Goal: Information Seeking & Learning: Learn about a topic

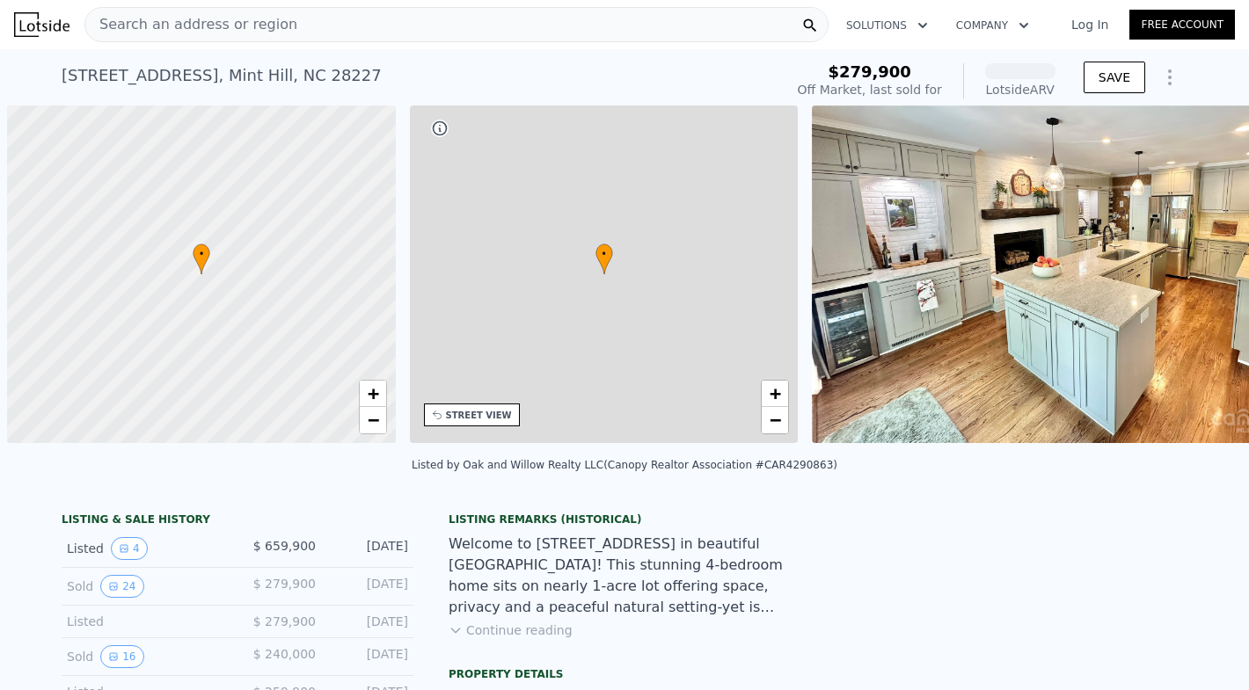
scroll to position [0, 7]
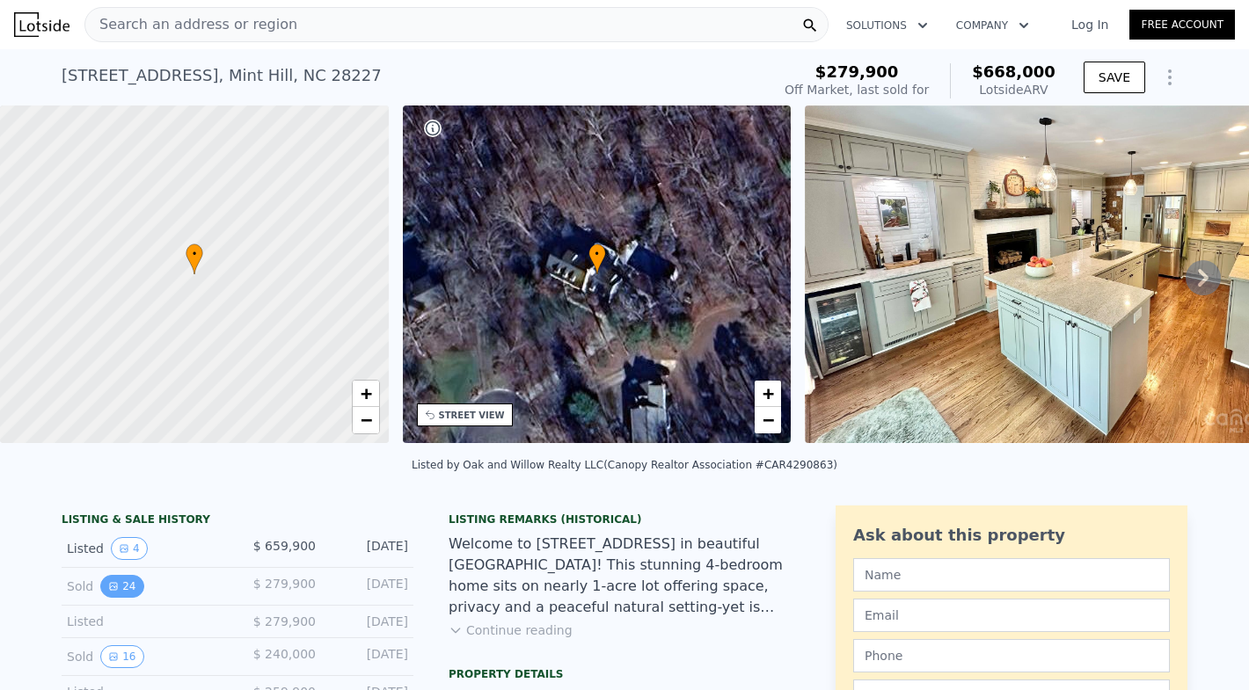
click at [127, 588] on button "24" at bounding box center [121, 586] width 43 height 23
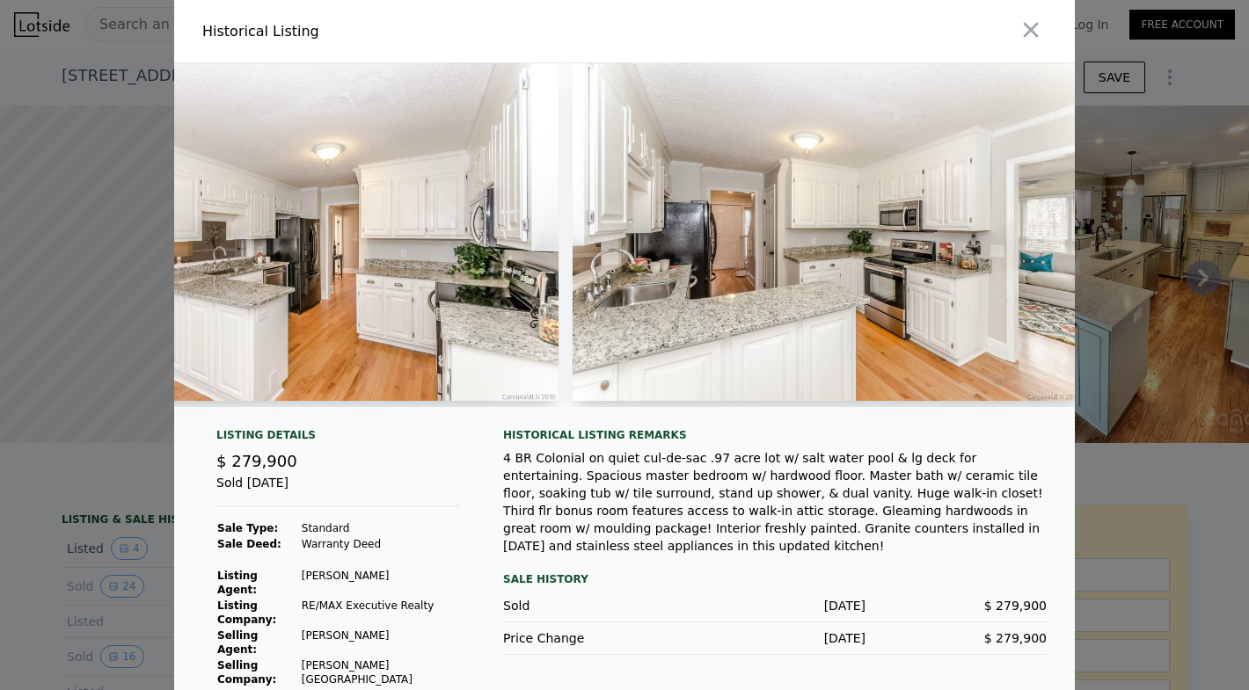
scroll to position [0, 3310]
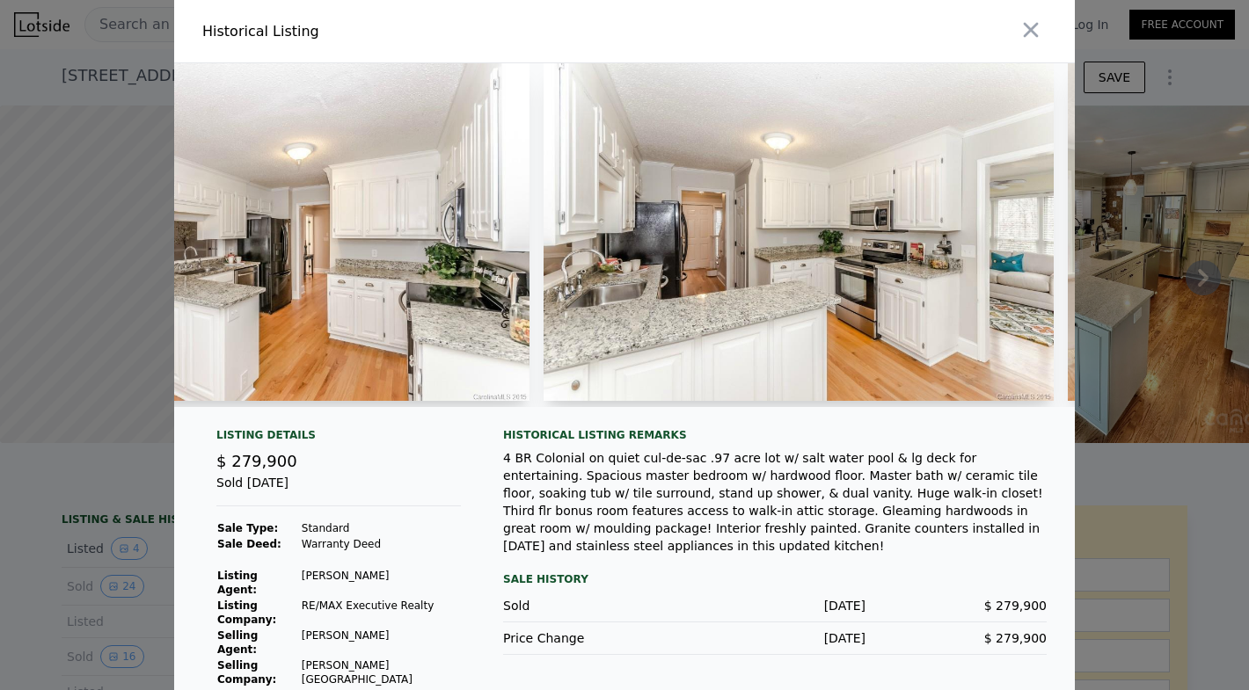
drag, startPoint x: 869, startPoint y: 46, endPoint x: 791, endPoint y: 46, distance: 77.4
click at [791, 46] on div at bounding box center [852, 31] width 443 height 62
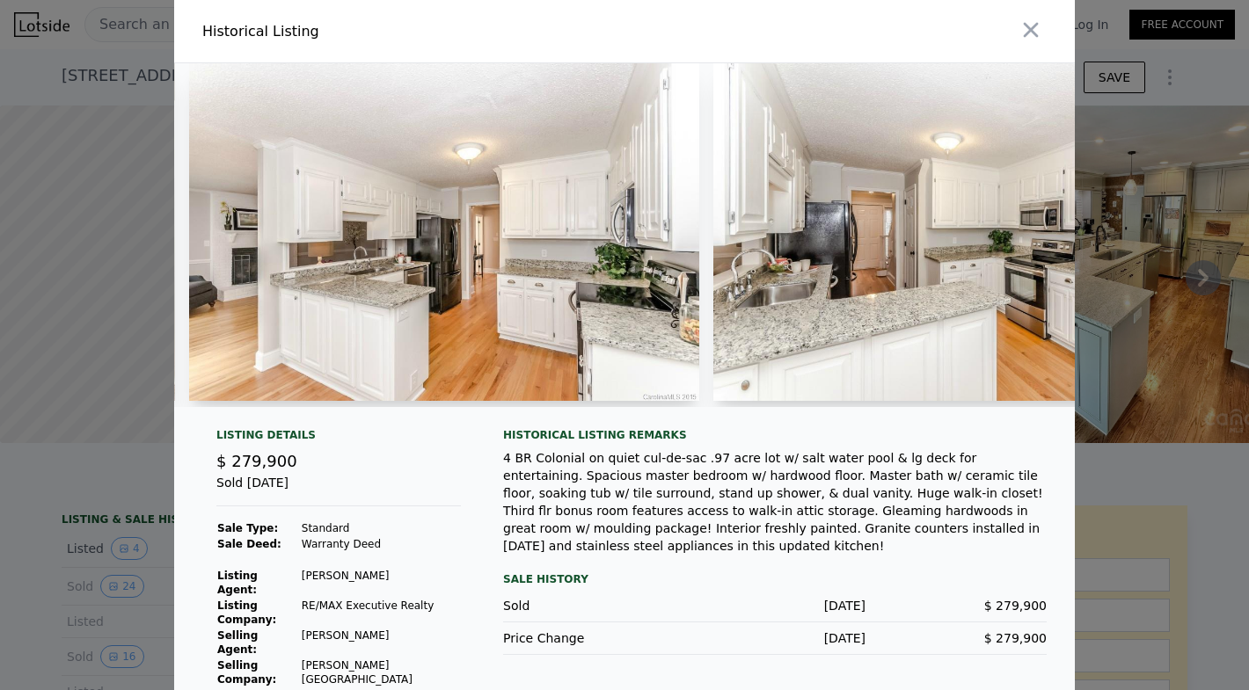
scroll to position [0, 3121]
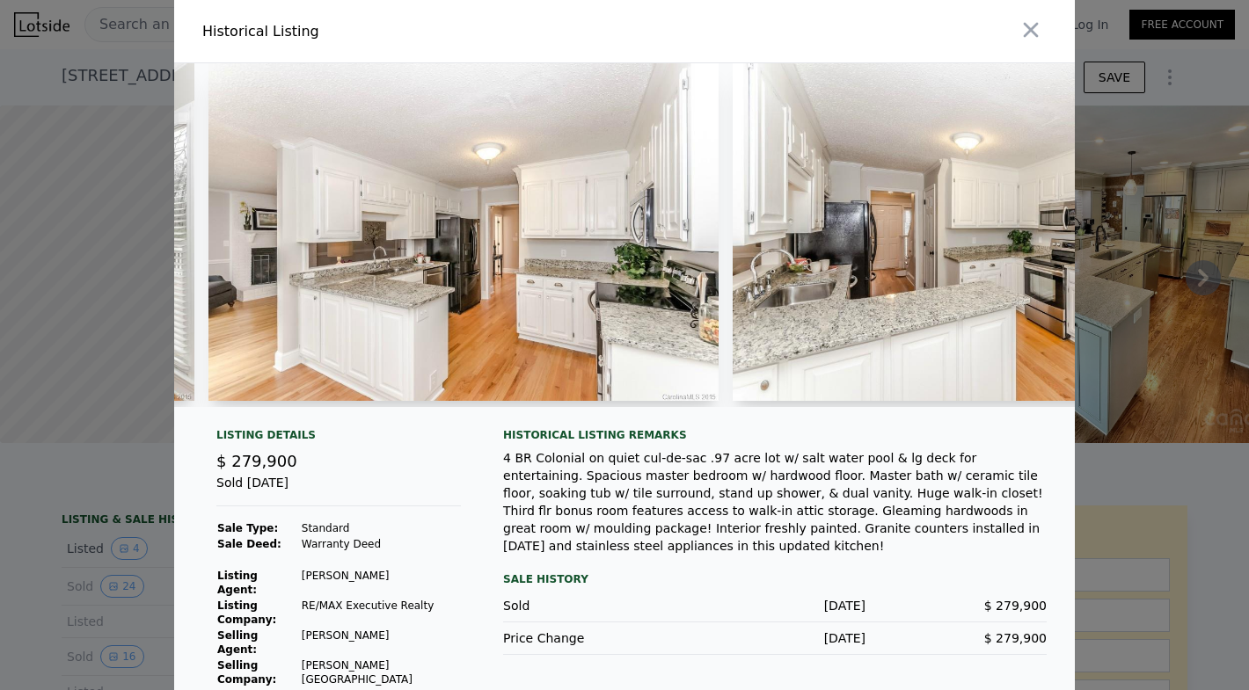
click at [1135, 314] on div at bounding box center [624, 345] width 1249 height 690
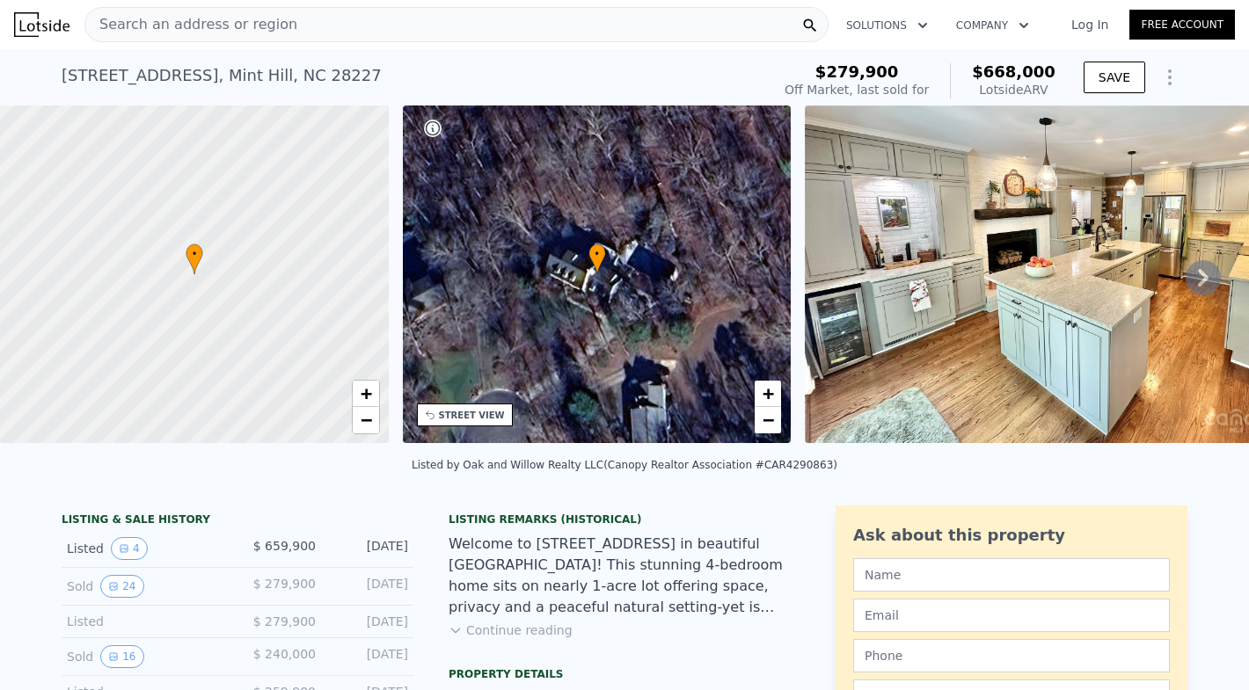
click at [1218, 275] on icon at bounding box center [1202, 277] width 35 height 35
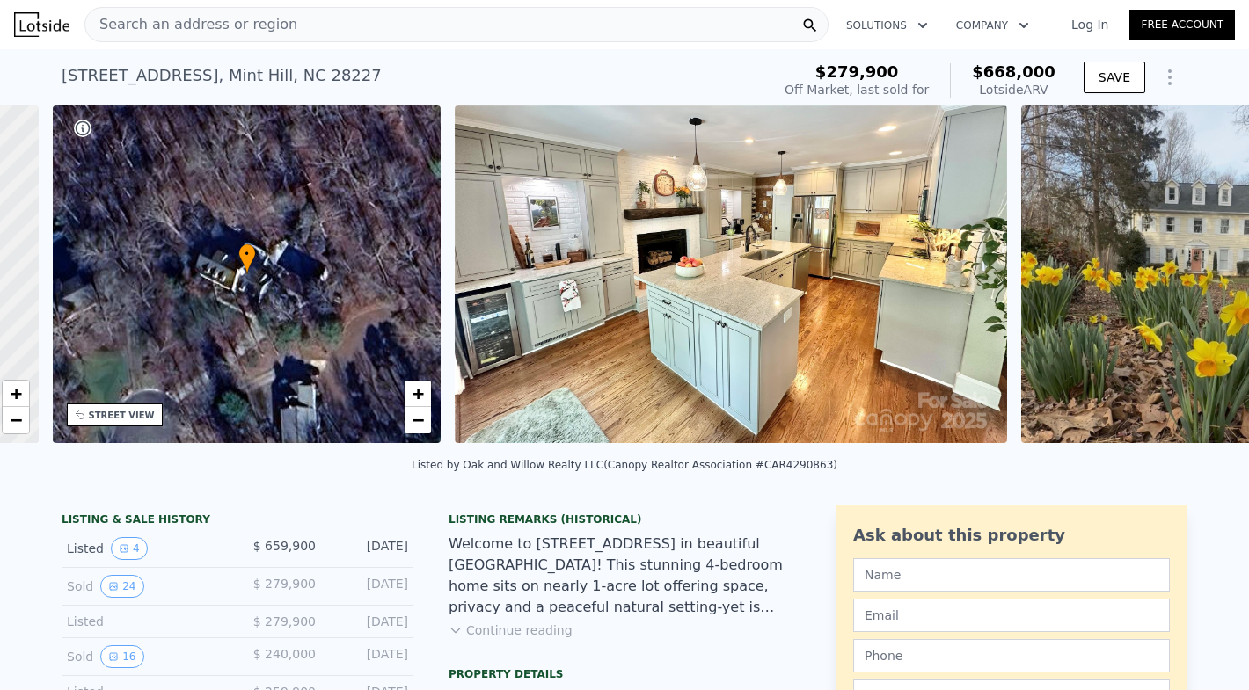
scroll to position [0, 410]
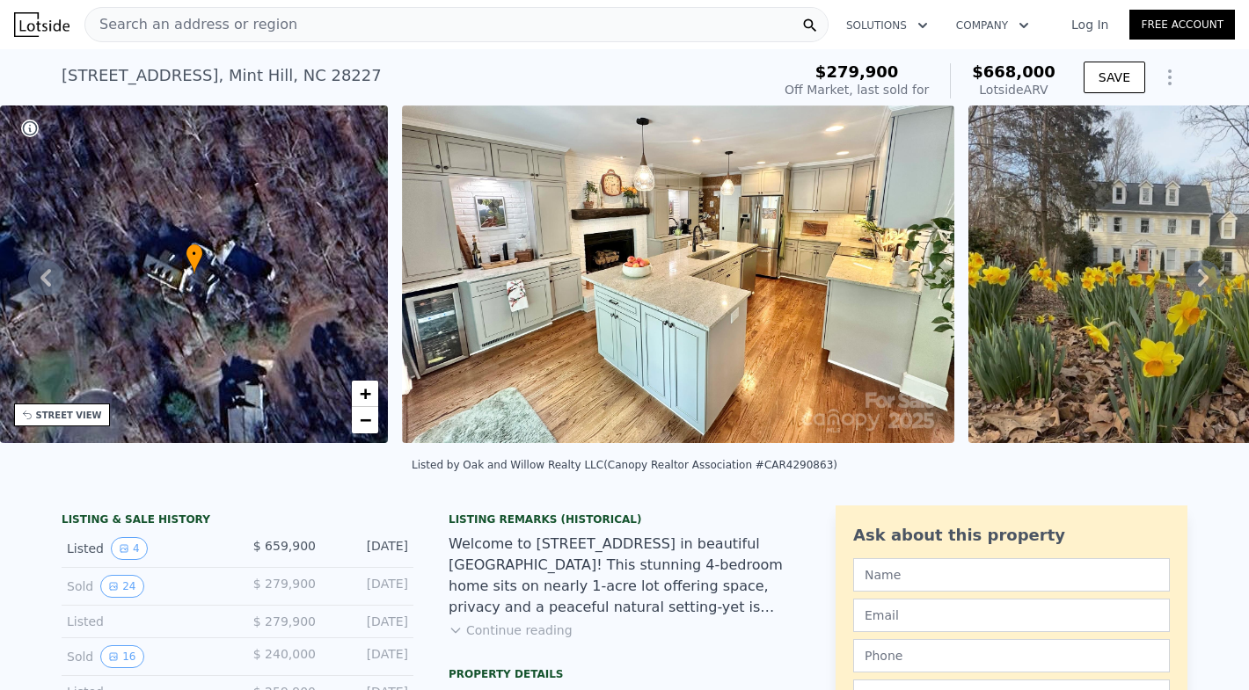
click at [1219, 277] on icon at bounding box center [1202, 277] width 35 height 35
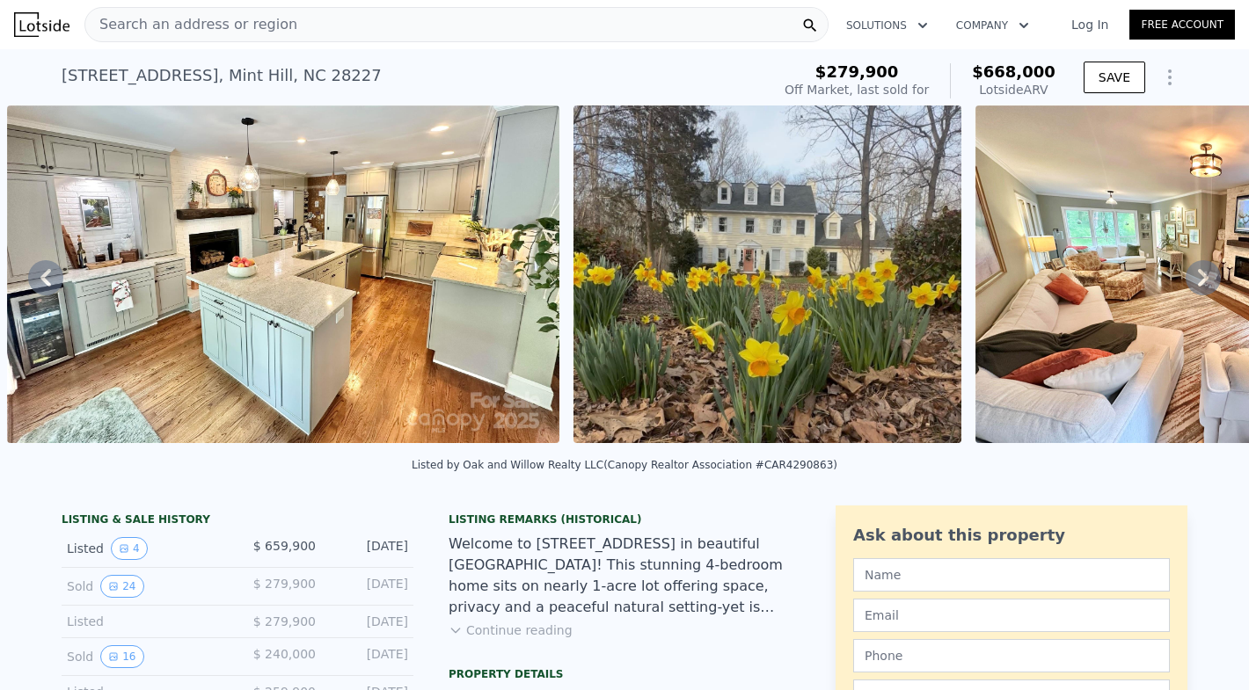
click at [1220, 277] on icon at bounding box center [1202, 277] width 35 height 35
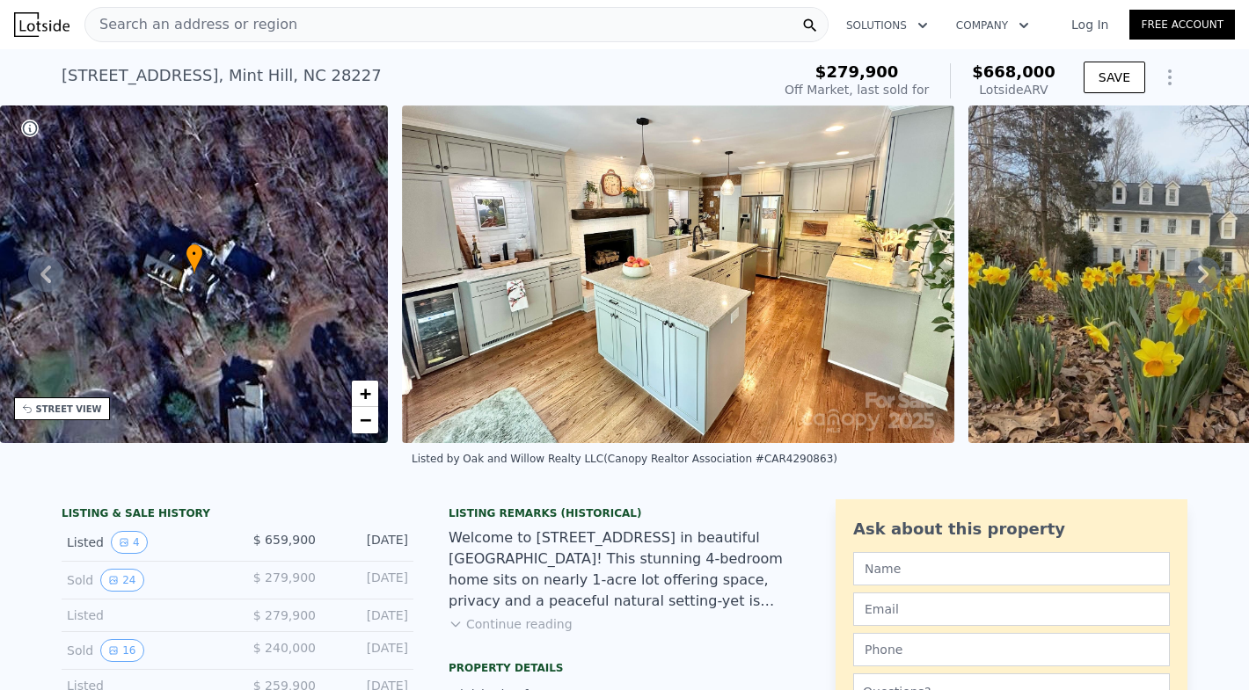
scroll to position [0, 0]
click at [1149, 179] on img at bounding box center [1162, 275] width 389 height 338
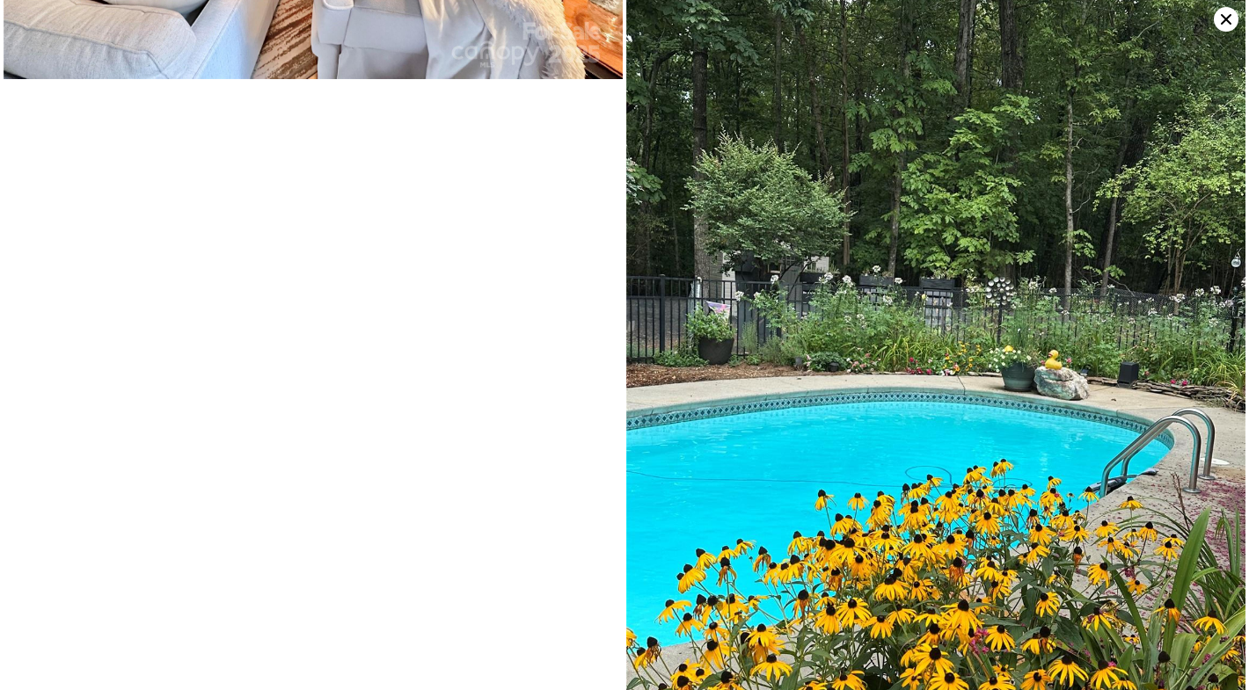
scroll to position [769, 0]
click at [830, 248] on img at bounding box center [935, 405] width 619 height 826
click at [1220, 20] on icon at bounding box center [1225, 19] width 25 height 25
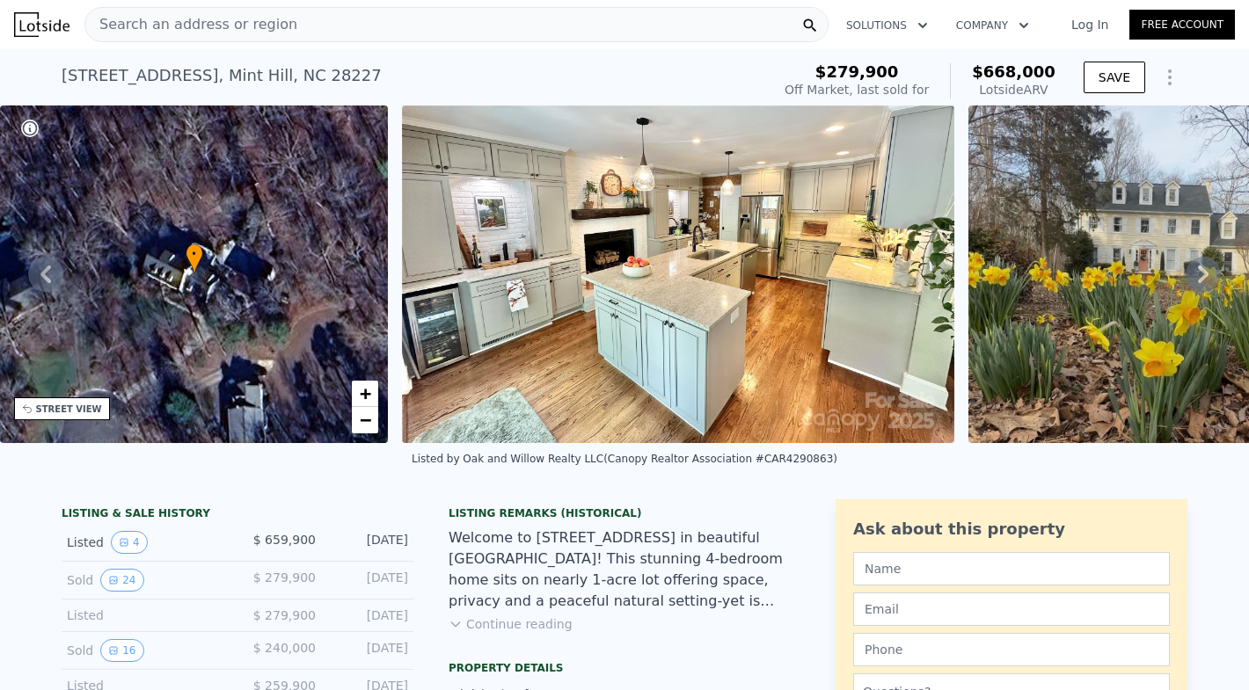
click at [716, 339] on img at bounding box center [678, 275] width 552 height 338
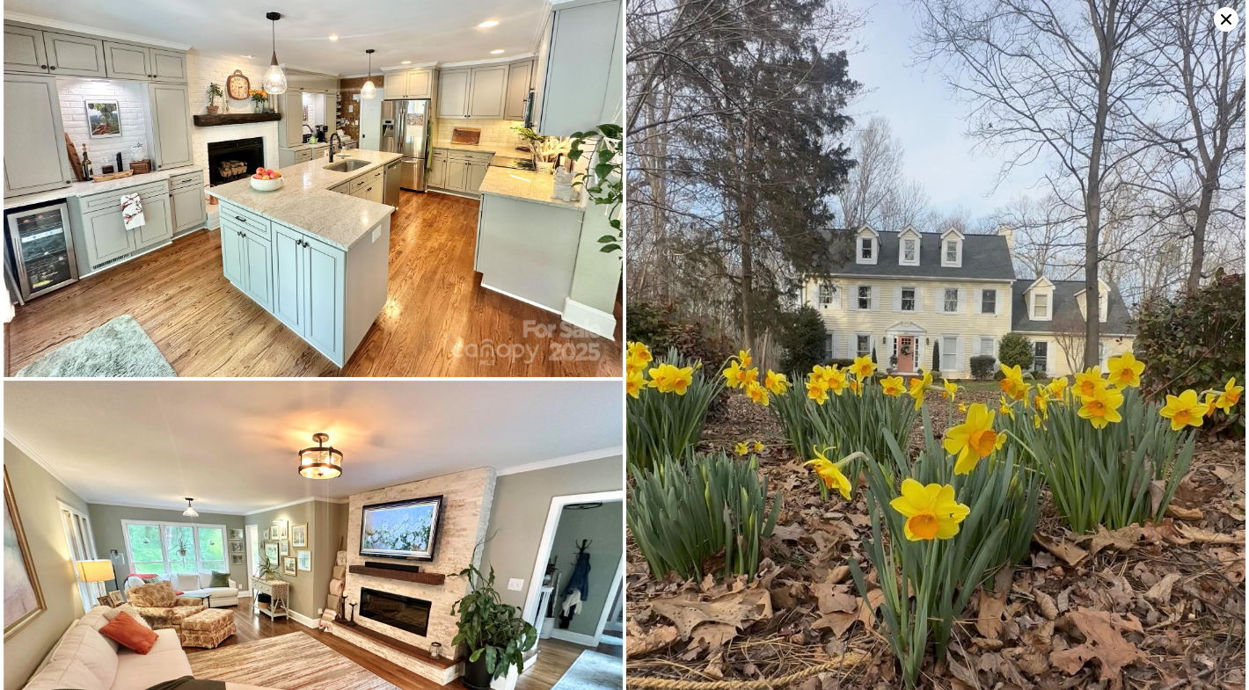
scroll to position [0, 0]
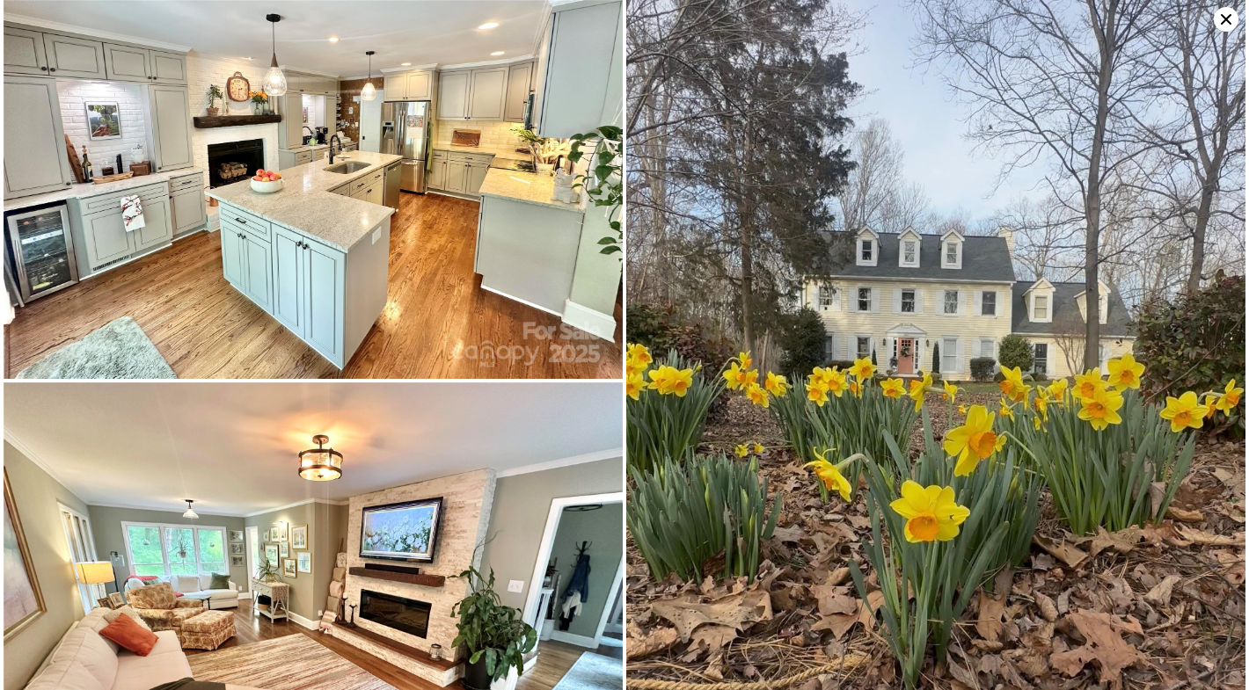
click at [1232, 22] on icon at bounding box center [1225, 19] width 25 height 25
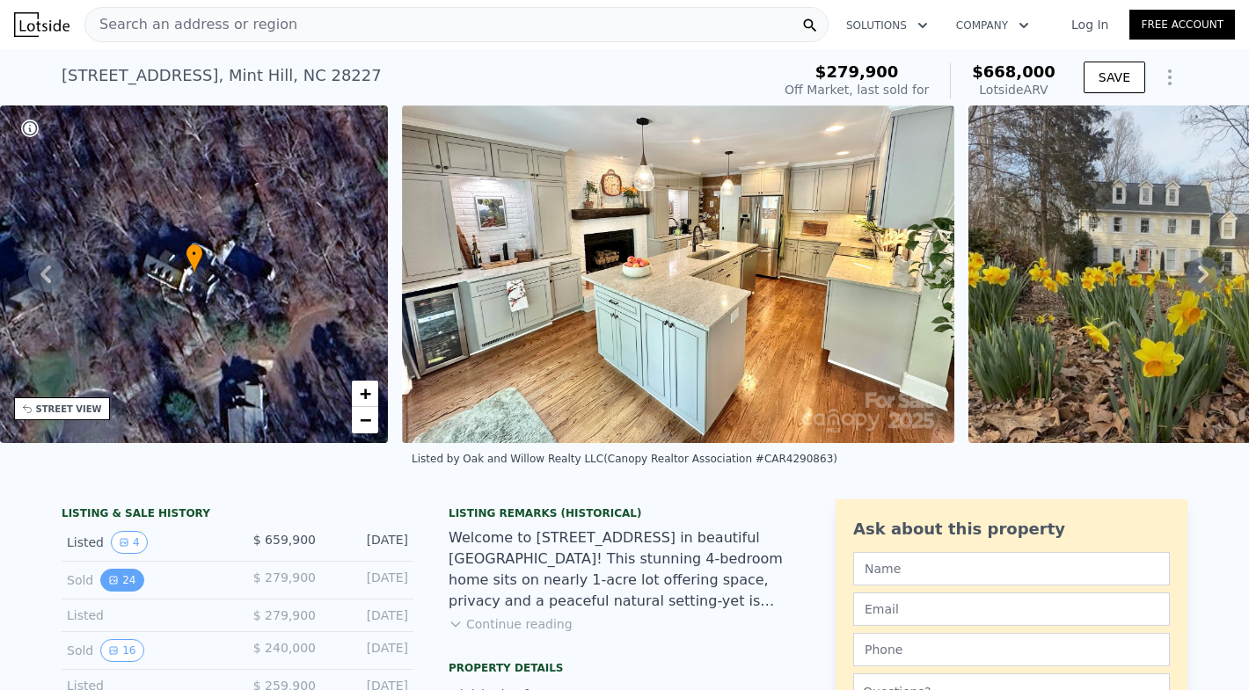
click at [111, 579] on icon "View historical data" at bounding box center [113, 580] width 11 height 11
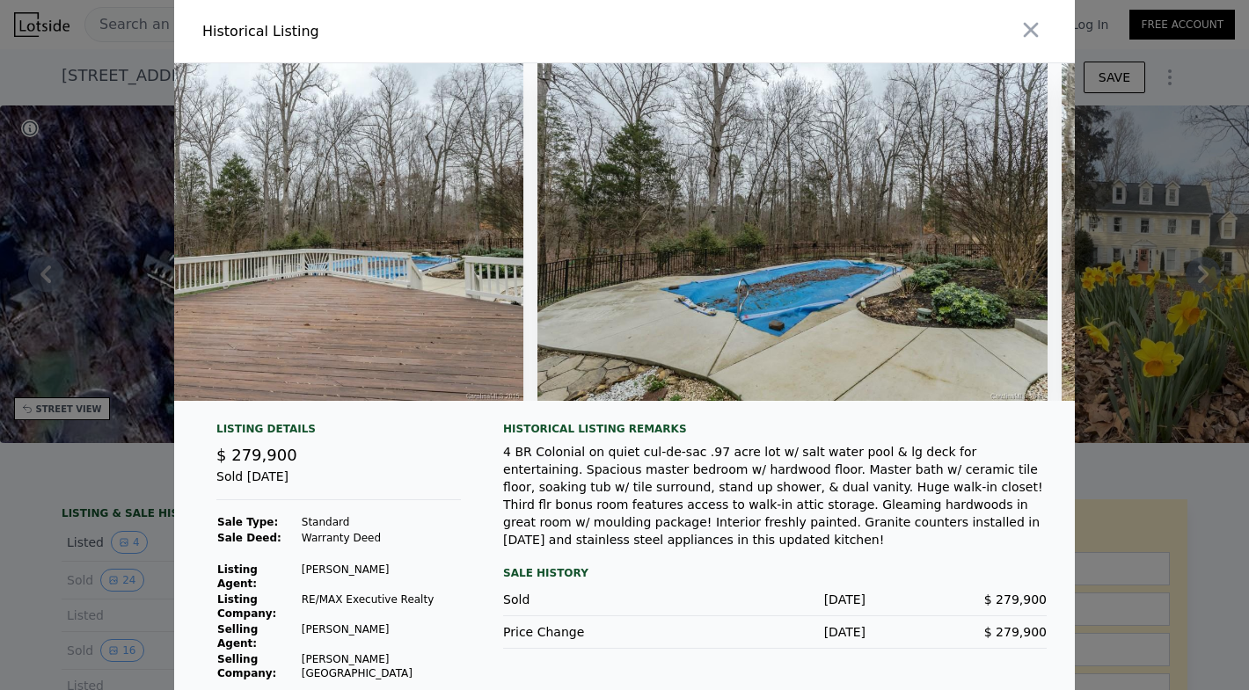
scroll to position [0, 11181]
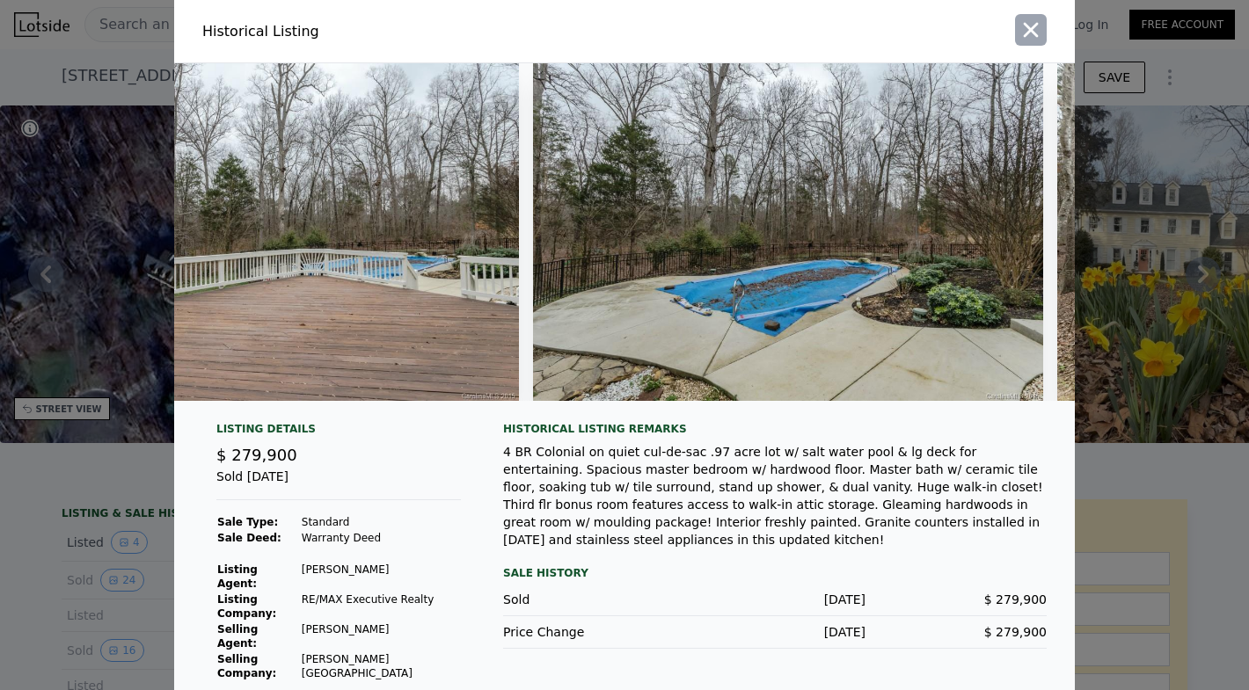
click at [1029, 27] on icon "button" at bounding box center [1030, 30] width 15 height 15
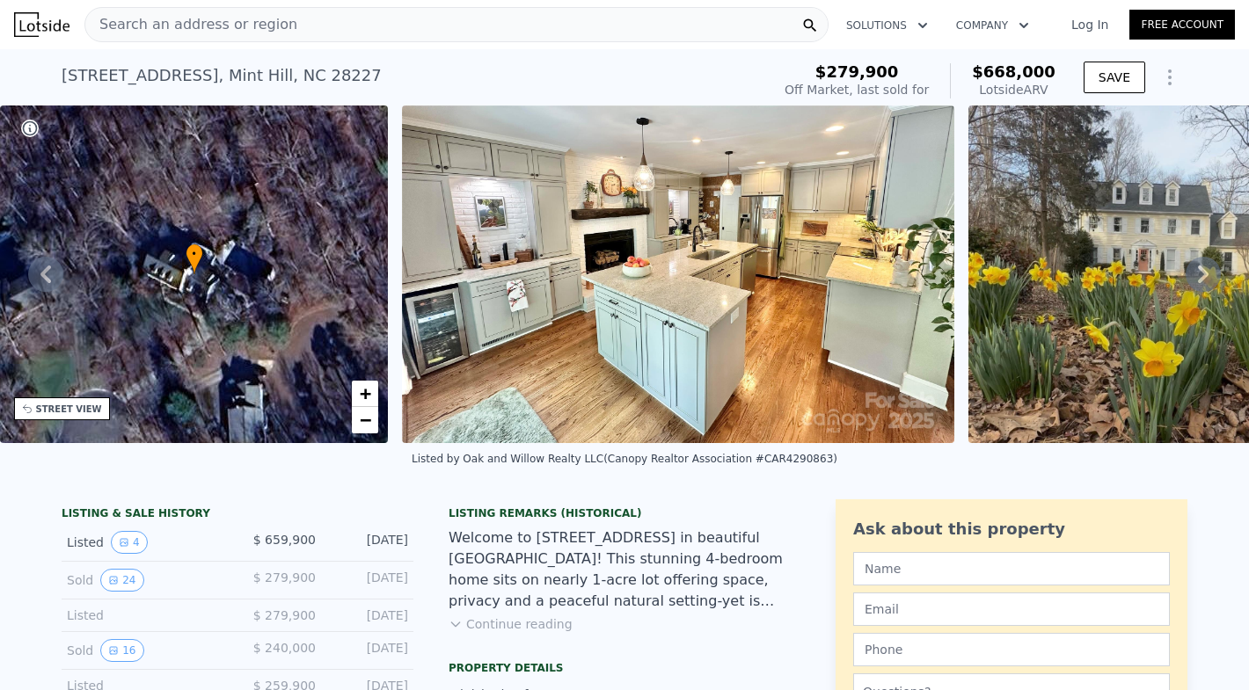
scroll to position [55, 0]
